Goal: Transaction & Acquisition: Purchase product/service

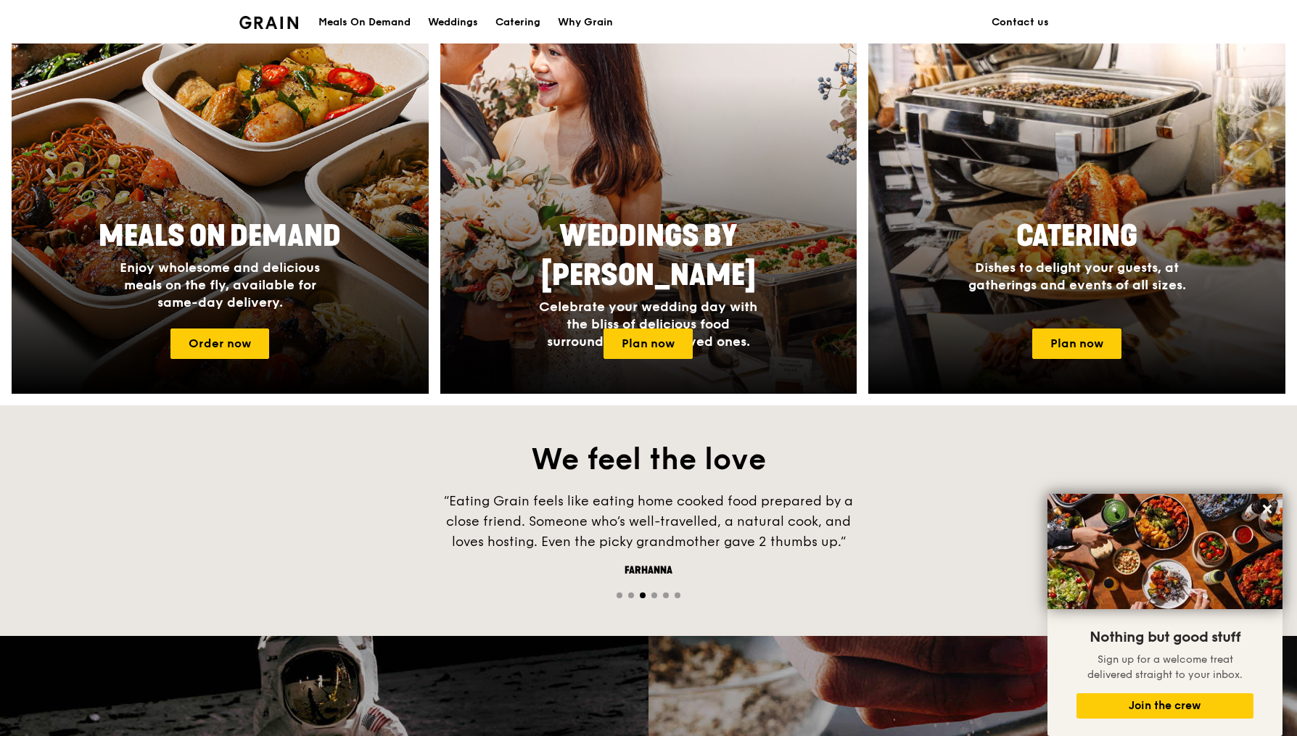
scroll to position [577, 0]
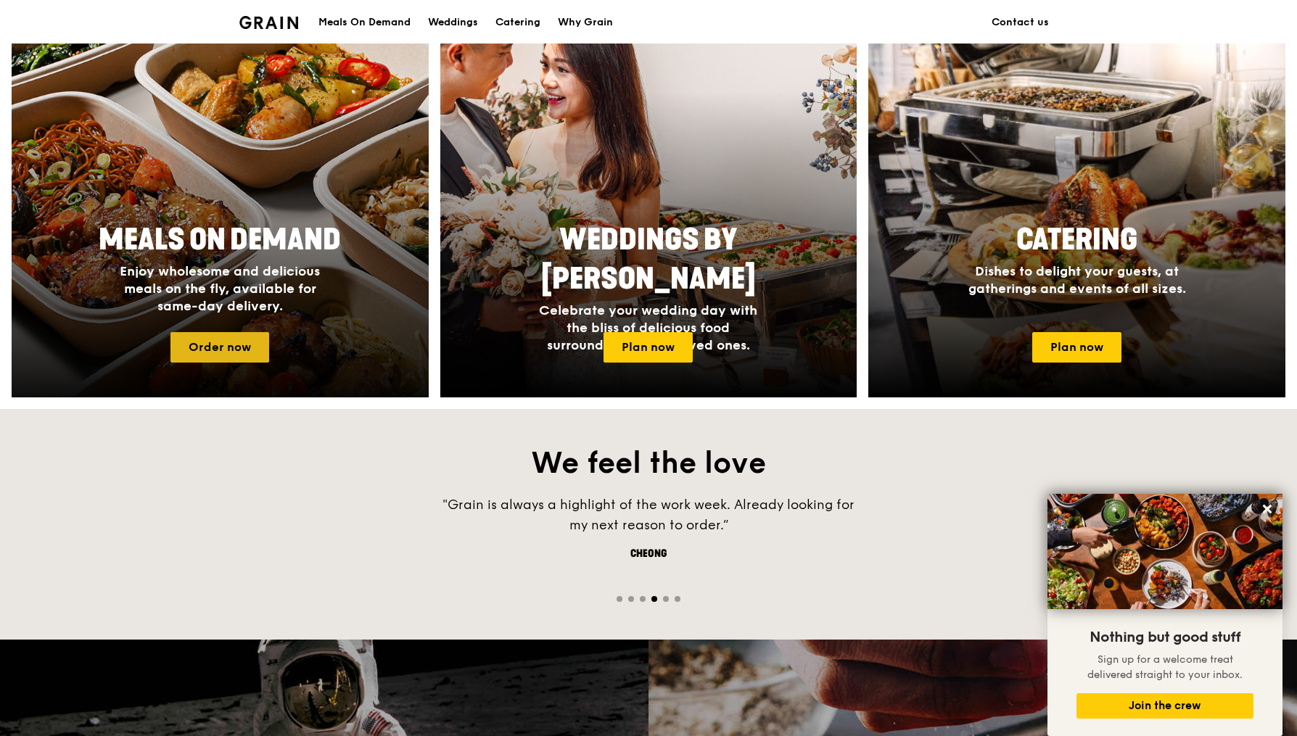
click at [250, 346] on link "Order now" at bounding box center [219, 347] width 99 height 30
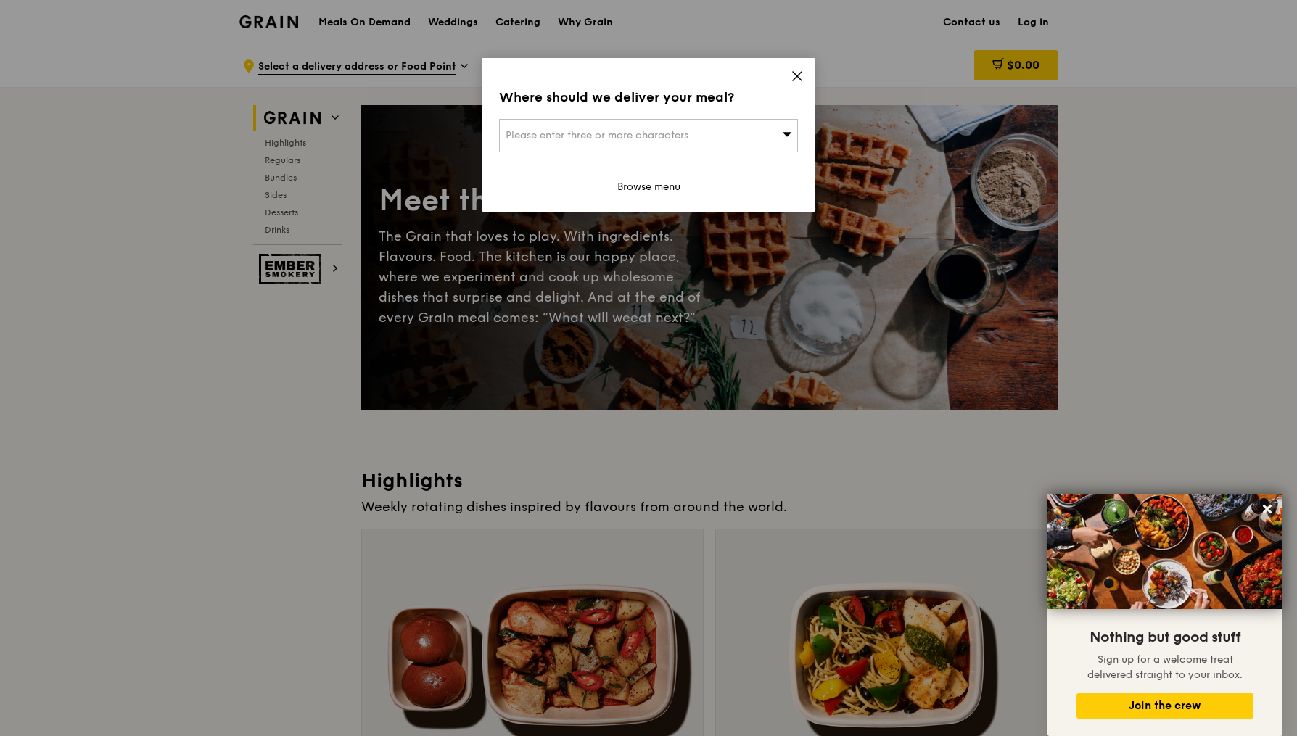
click at [752, 142] on div "Please enter three or more characters" at bounding box center [648, 135] width 299 height 33
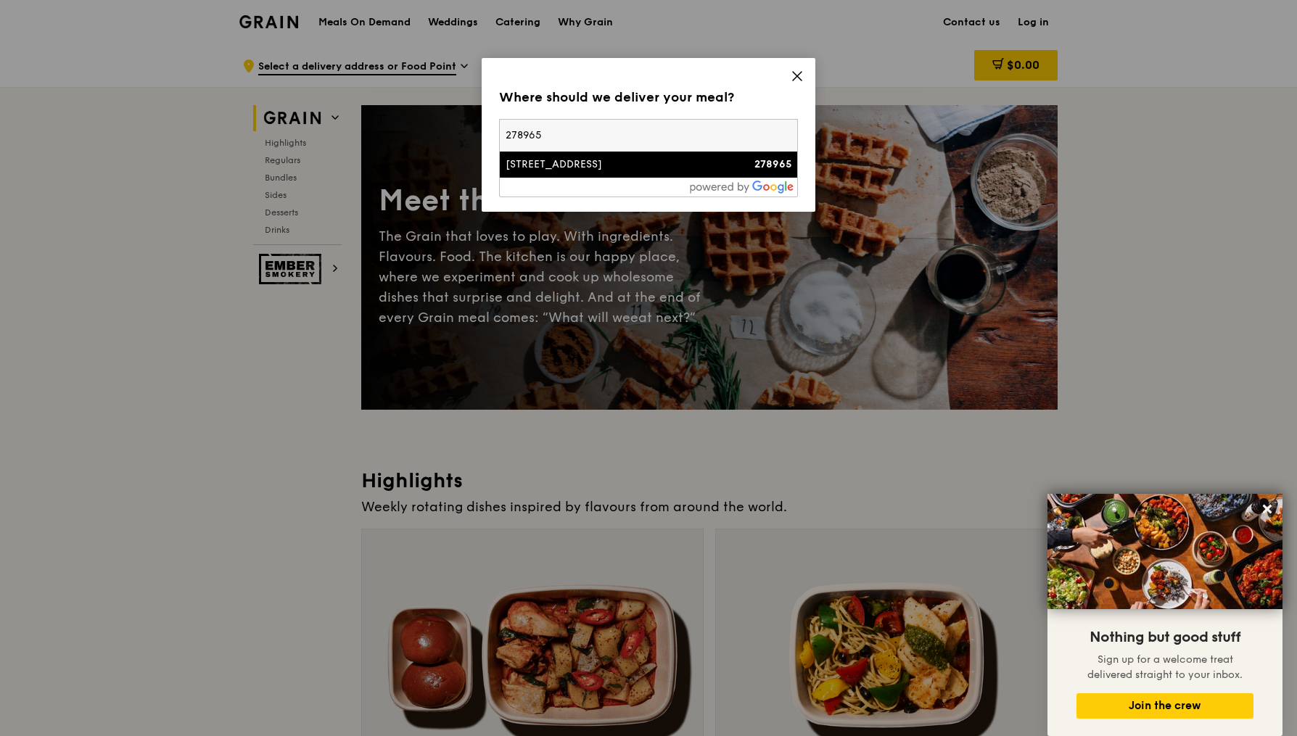
type input "278965"
click at [617, 164] on div "[STREET_ADDRESS]" at bounding box center [613, 164] width 215 height 15
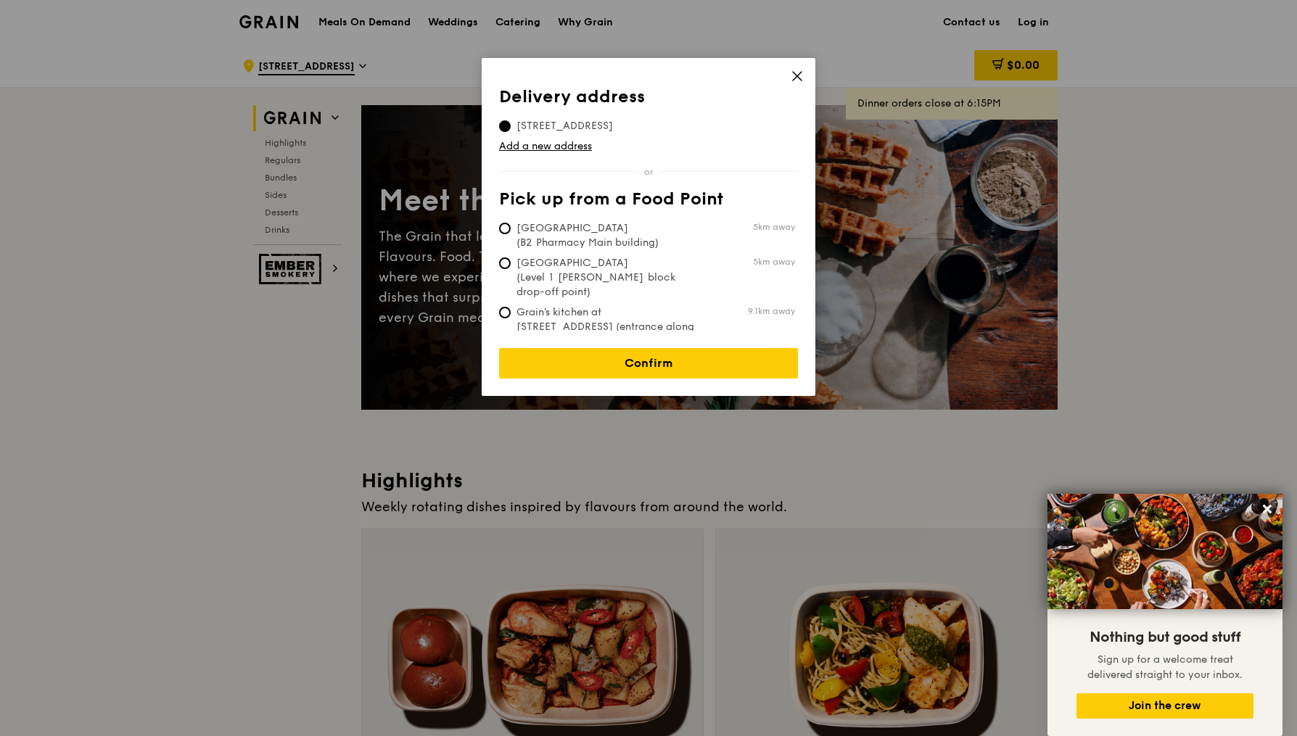
click at [617, 234] on span "[GEOGRAPHIC_DATA] (B2 Pharmacy Main building)" at bounding box center [607, 235] width 216 height 29
click at [511, 234] on input "[GEOGRAPHIC_DATA] (B2 Pharmacy Main building) 5km away" at bounding box center [505, 229] width 12 height 12
radio input "true"
click at [672, 355] on link "Confirm" at bounding box center [648, 363] width 299 height 30
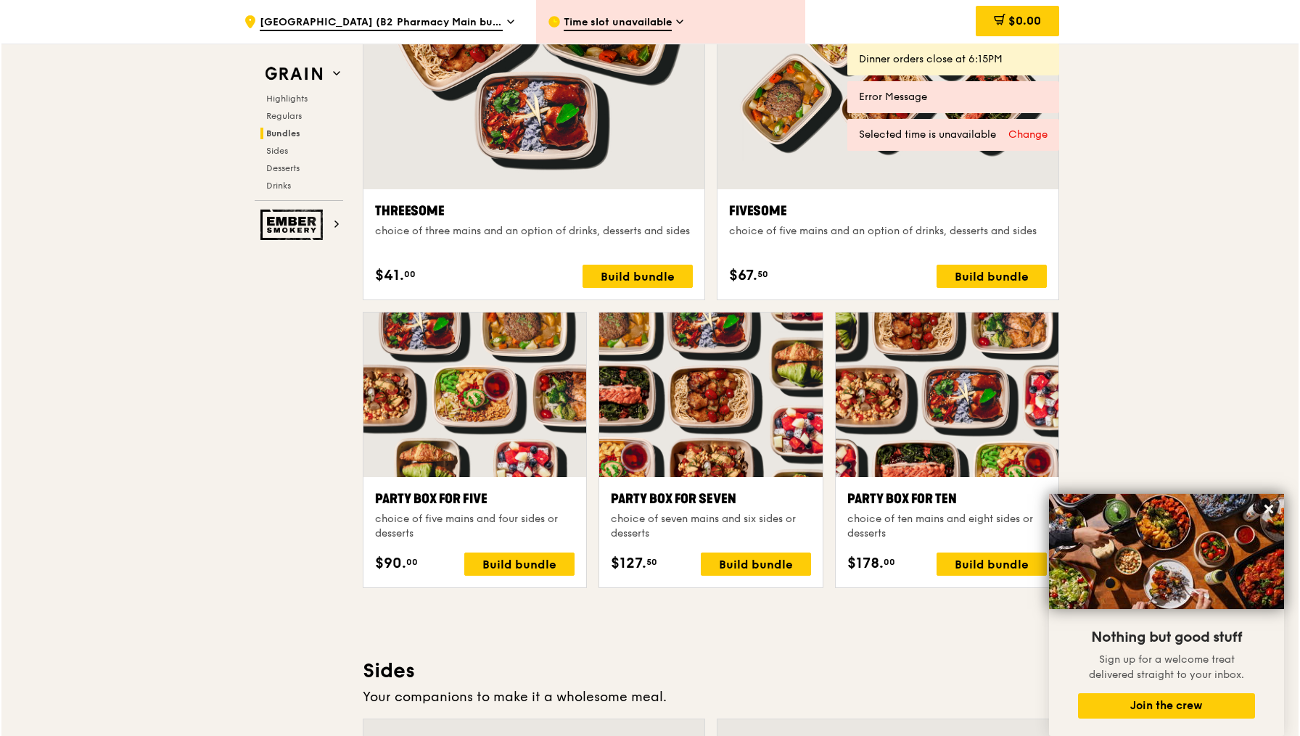
scroll to position [2704, 0]
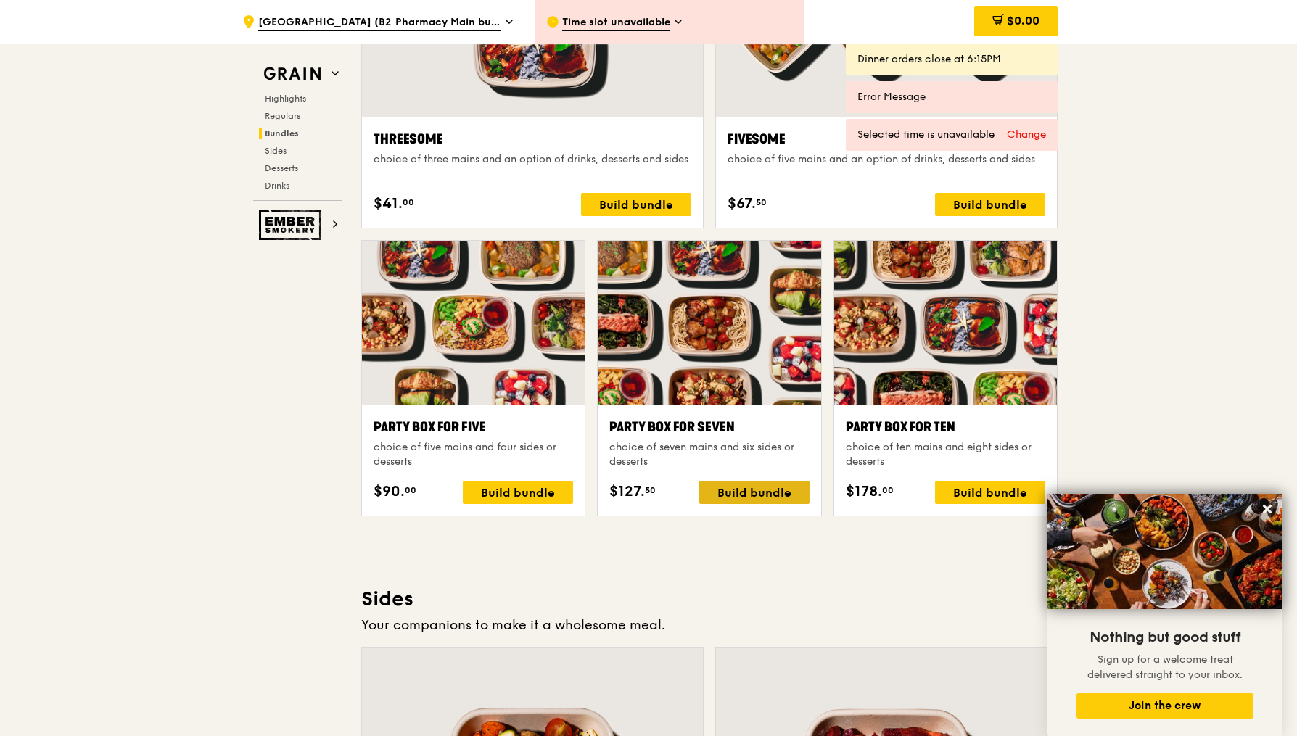
click at [760, 492] on div "Build bundle" at bounding box center [754, 492] width 110 height 23
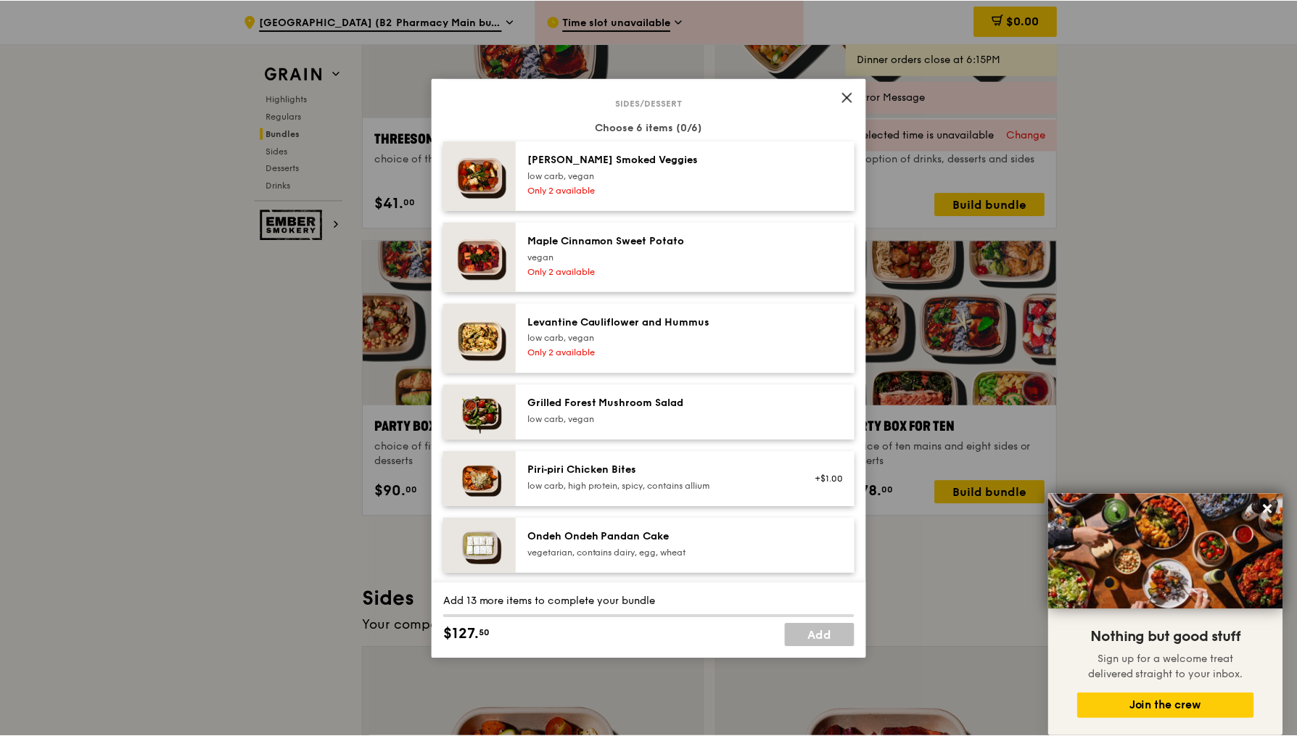
scroll to position [881, 0]
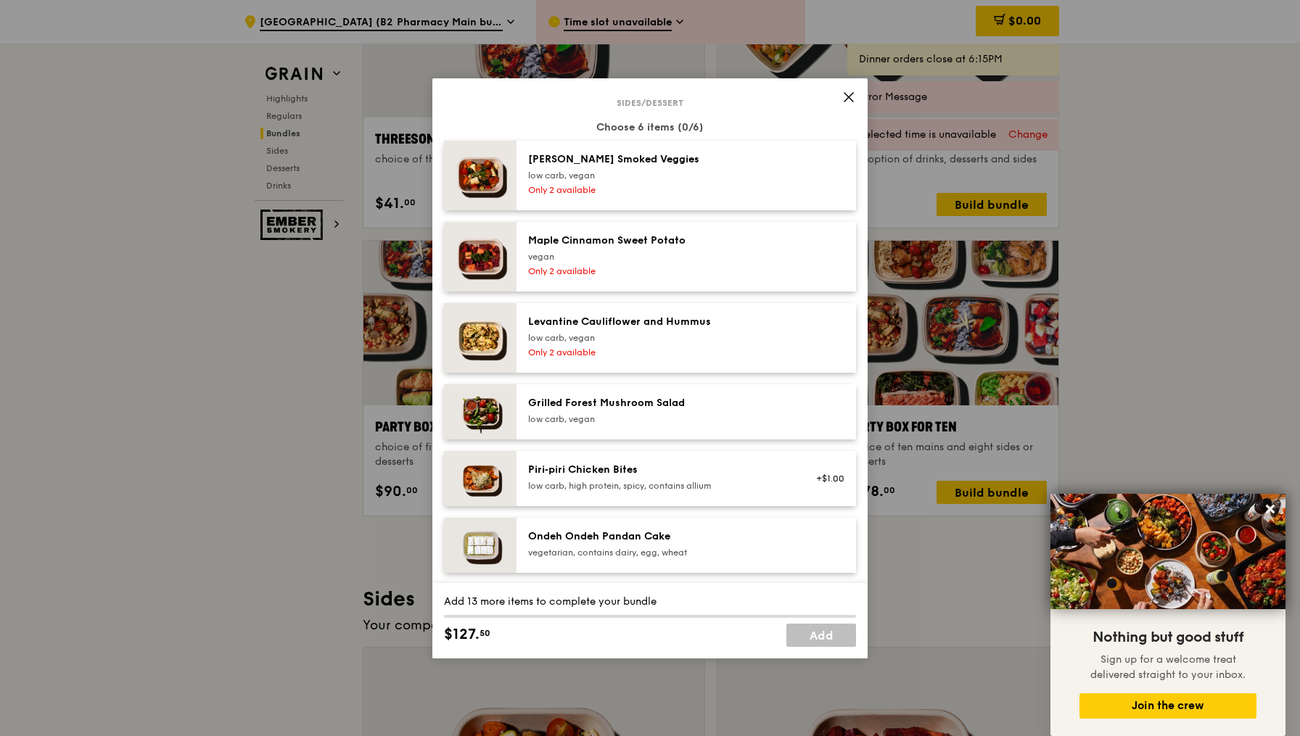
click at [847, 99] on icon at bounding box center [848, 97] width 9 height 9
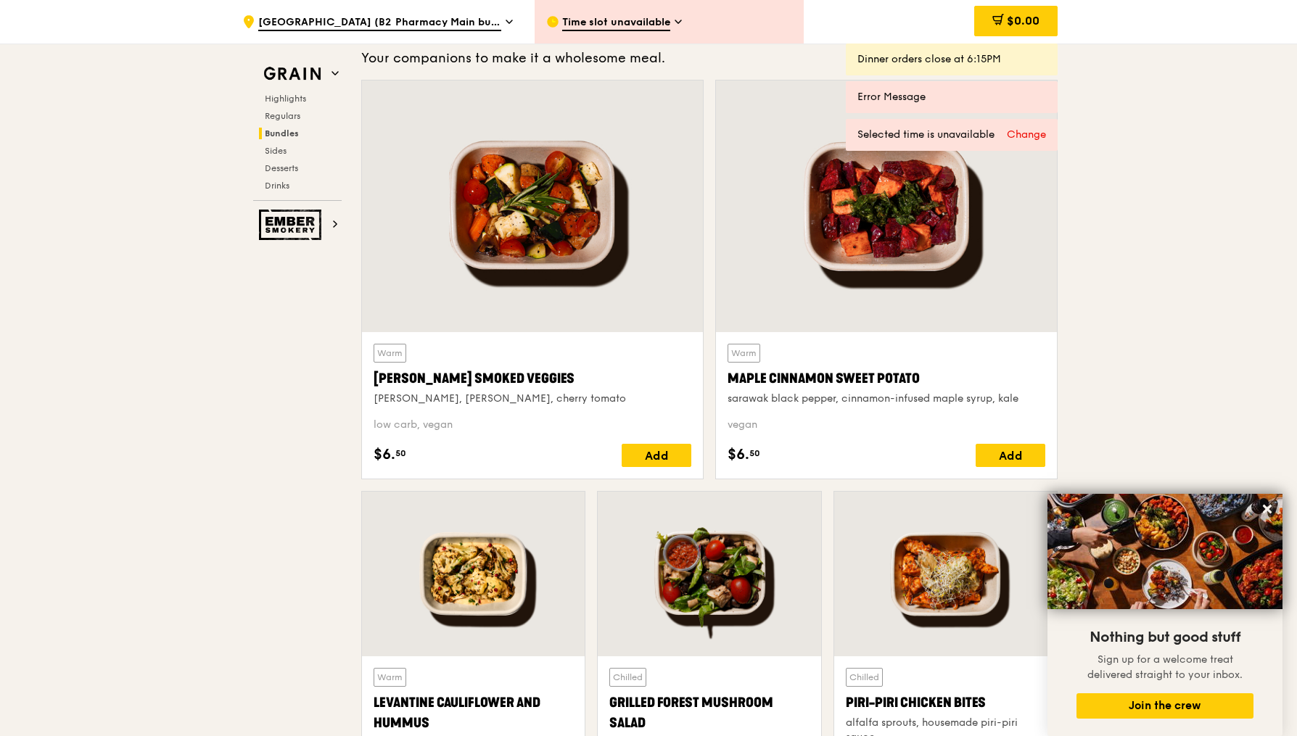
scroll to position [3489, 0]
